Goal: Obtain resource: Download file/media

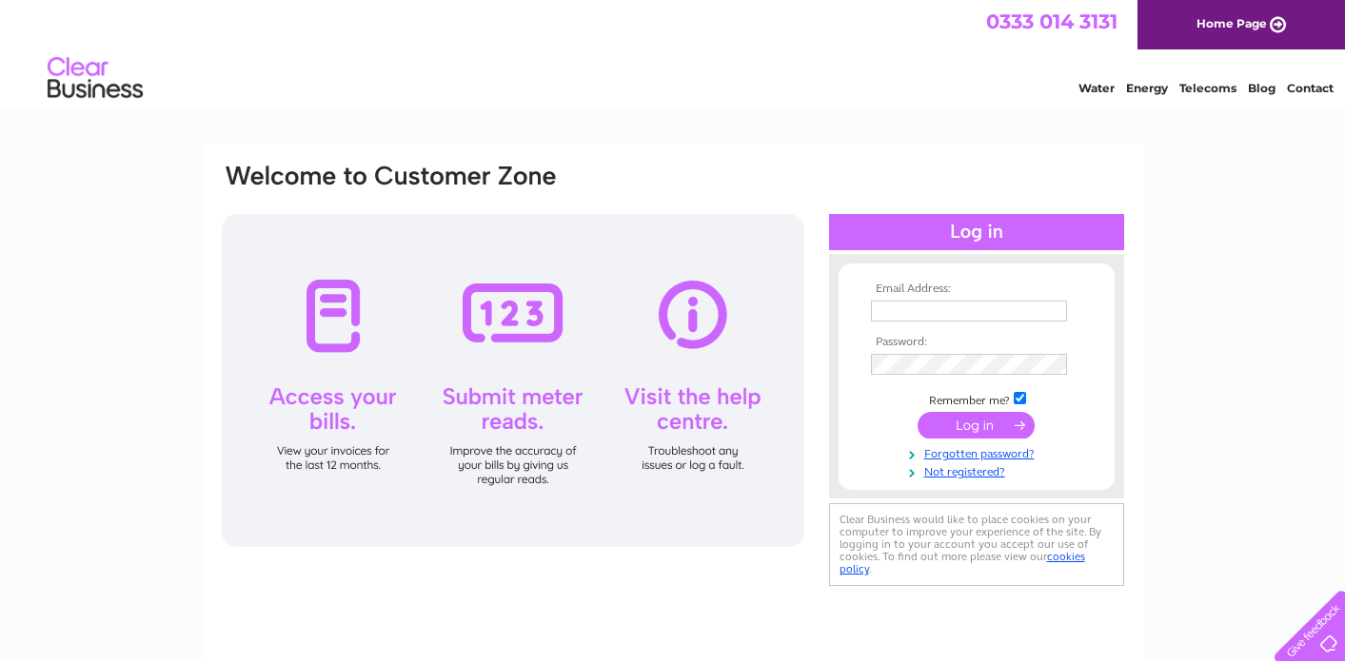
type input "[PERSON_NAME][EMAIL_ADDRESS][DOMAIN_NAME]"
click at [971, 427] on input "submit" at bounding box center [975, 425] width 117 height 27
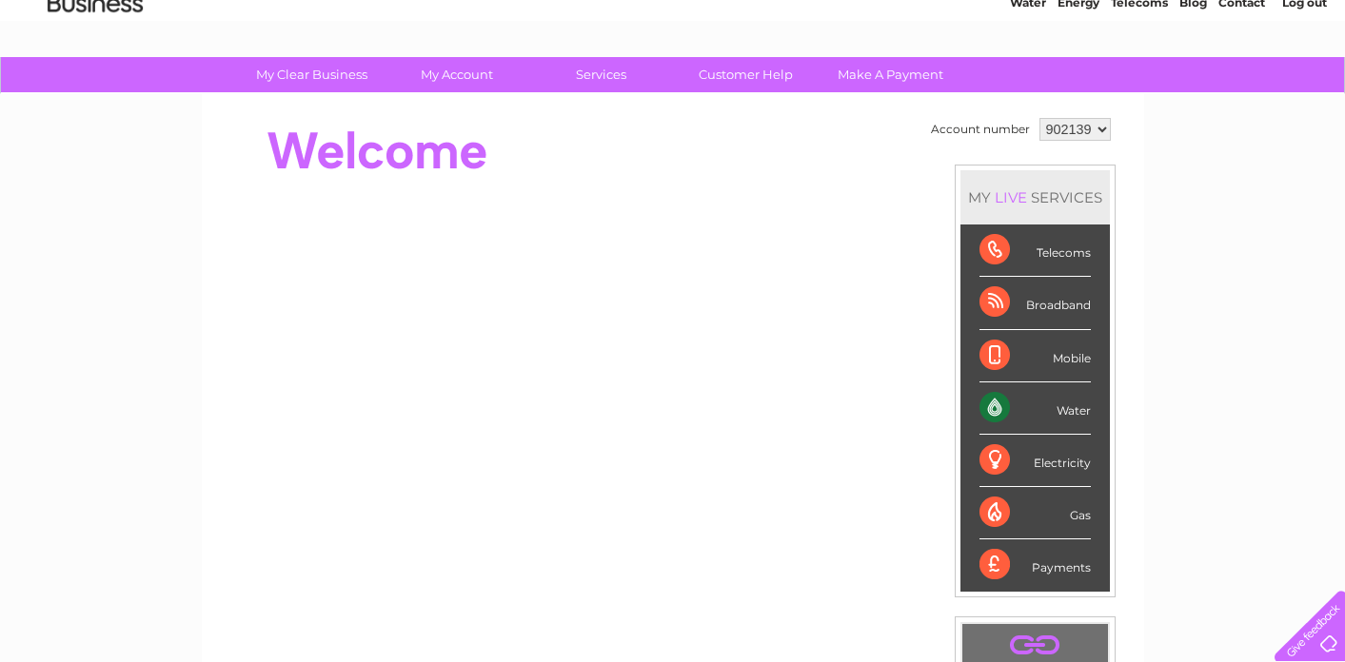
scroll to position [62, 0]
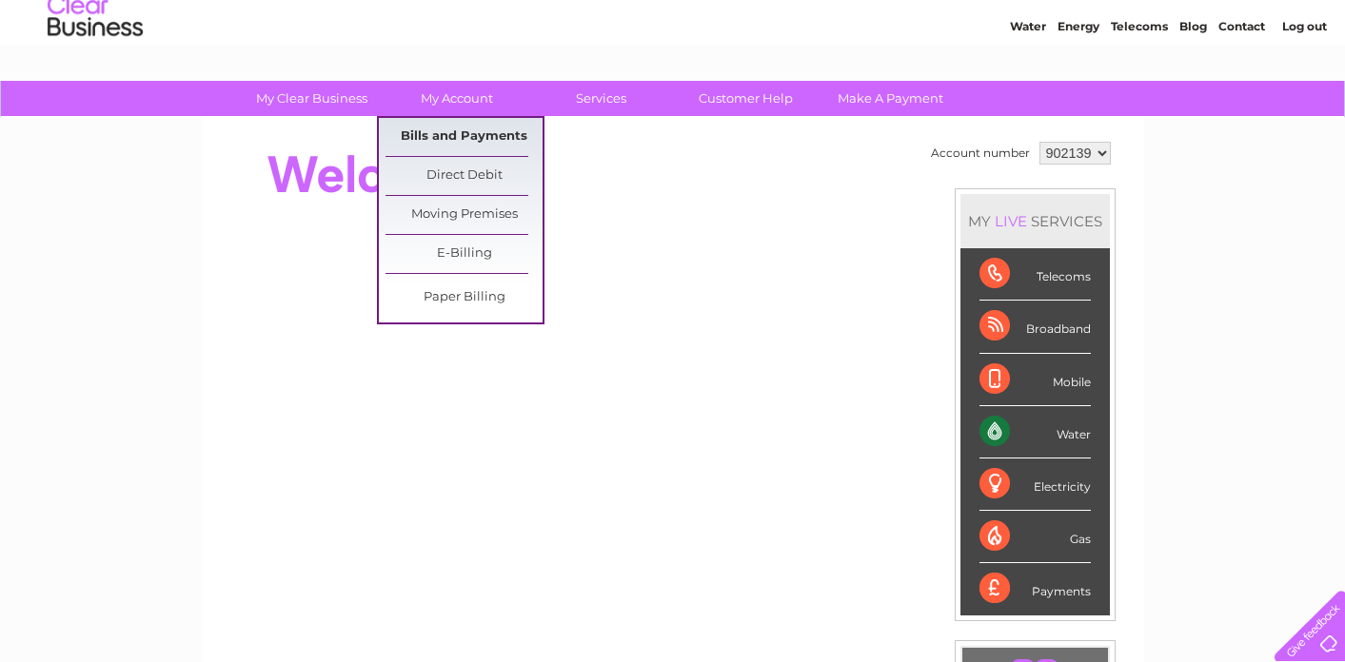
click at [457, 133] on link "Bills and Payments" at bounding box center [463, 137] width 157 height 38
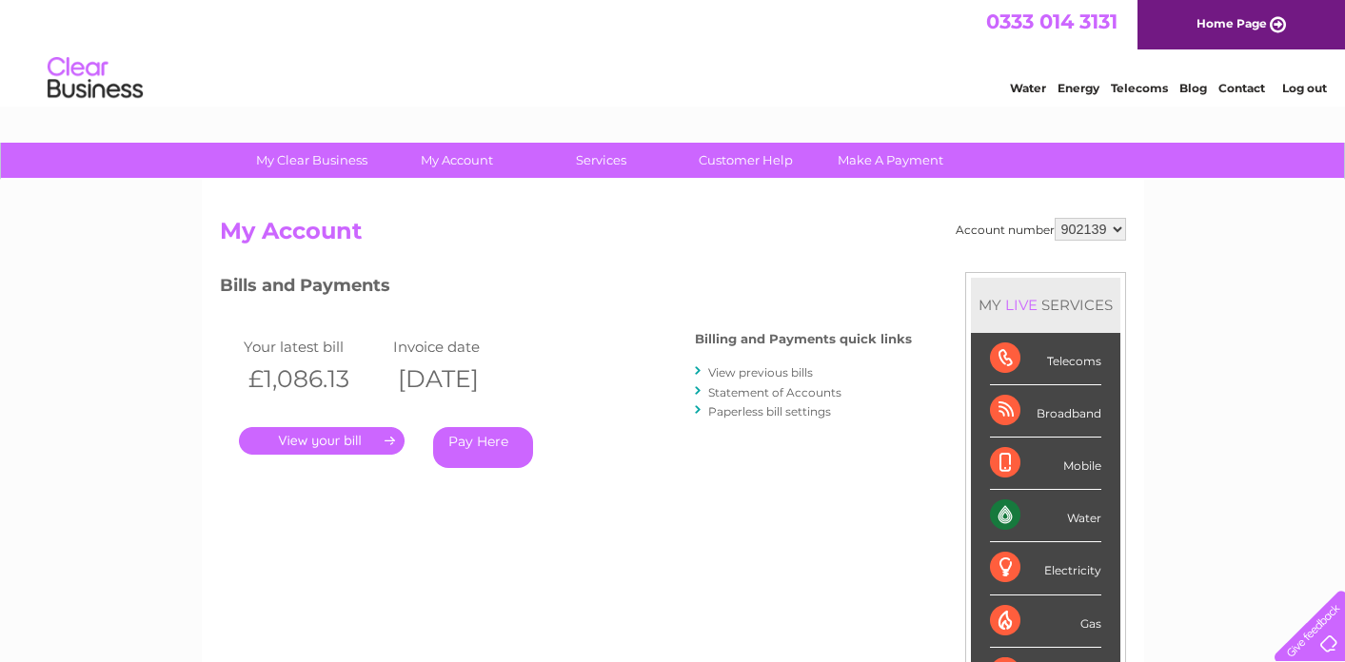
click at [337, 438] on link "." at bounding box center [322, 441] width 166 height 28
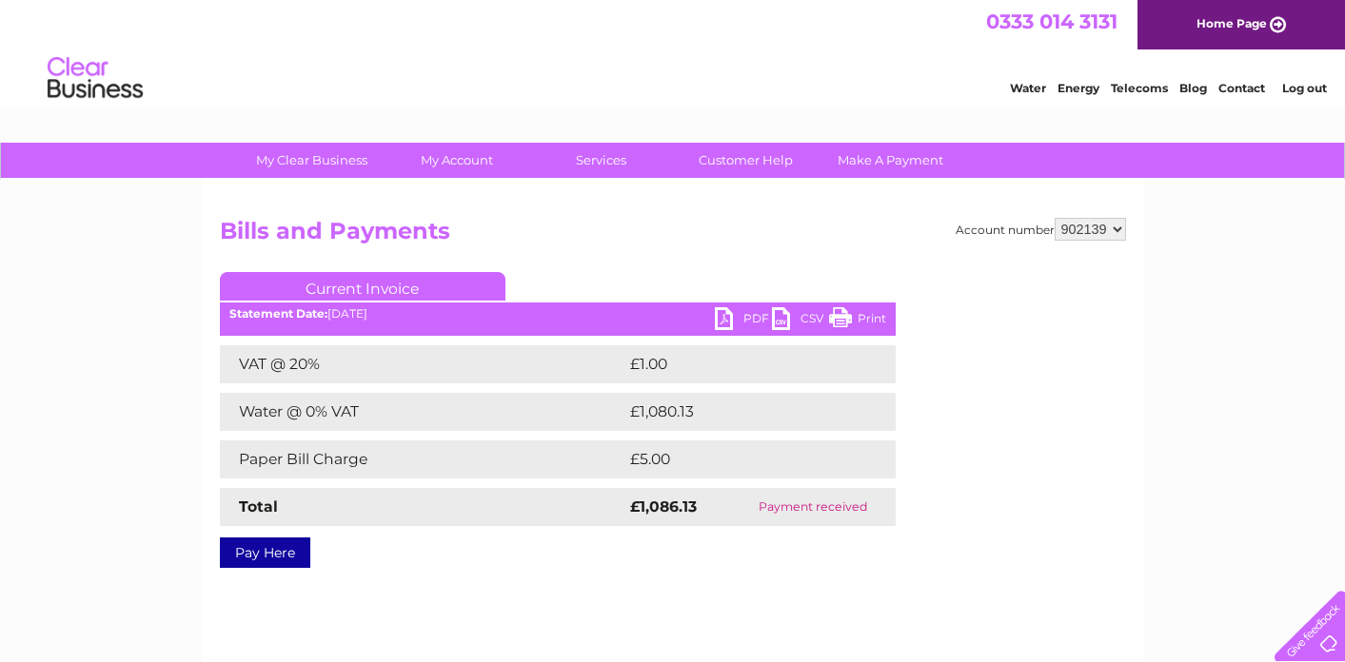
click at [750, 316] on link "PDF" at bounding box center [743, 321] width 57 height 28
